Goal: Task Accomplishment & Management: Use online tool/utility

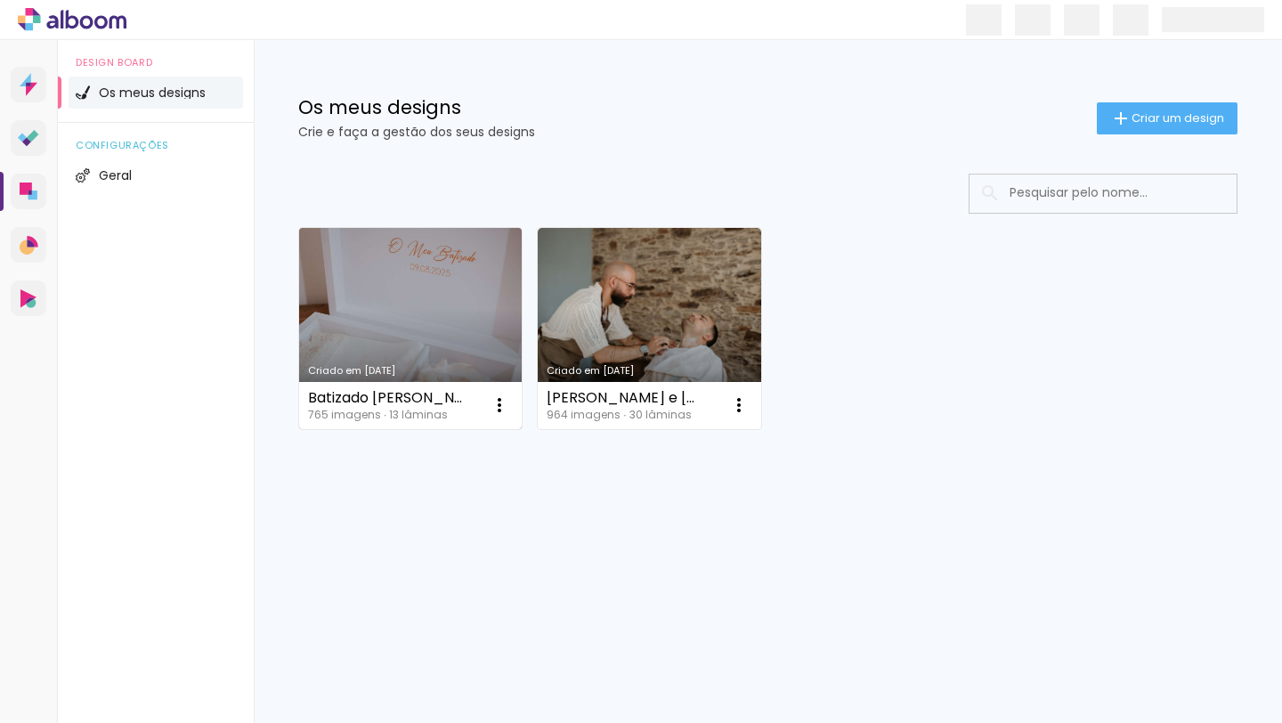
click at [458, 316] on link "Criado em [DATE]" at bounding box center [410, 328] width 223 height 201
